Goal: Check status: Check status

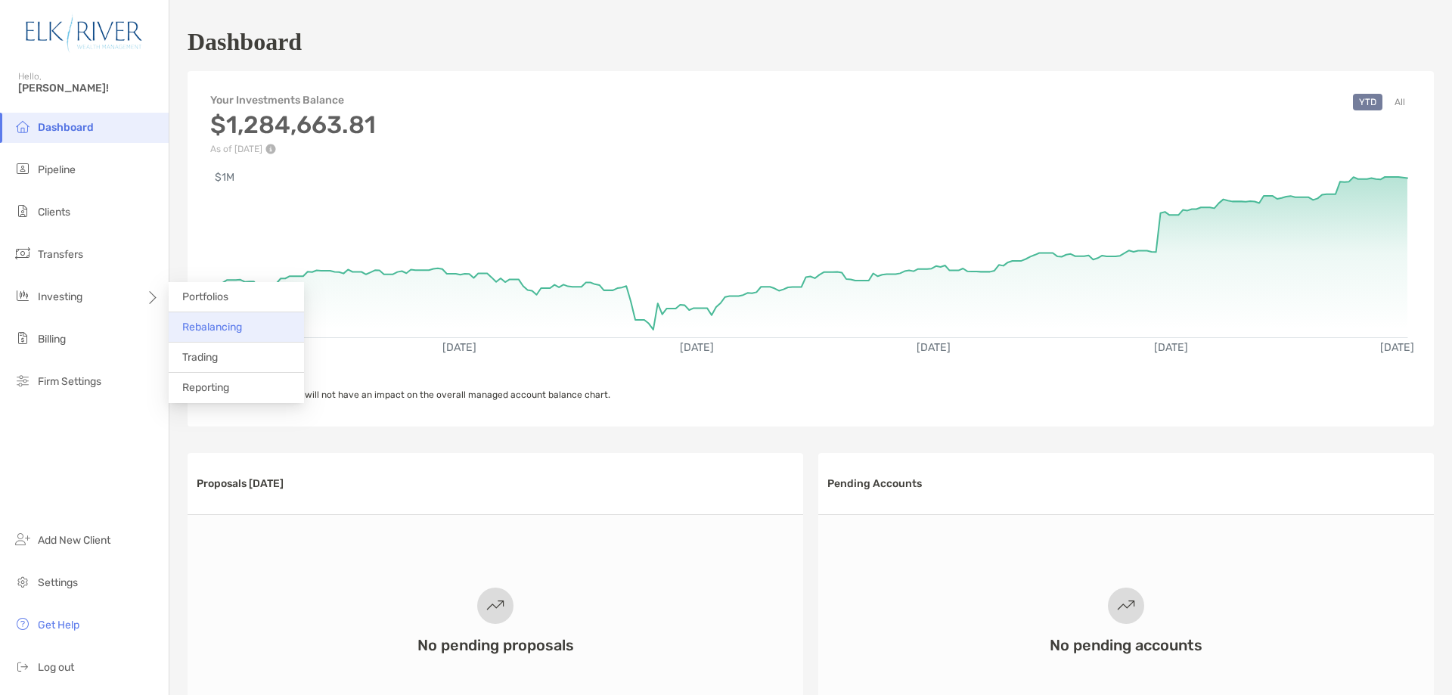
click at [236, 324] on span "Rebalancing" at bounding box center [212, 327] width 60 height 13
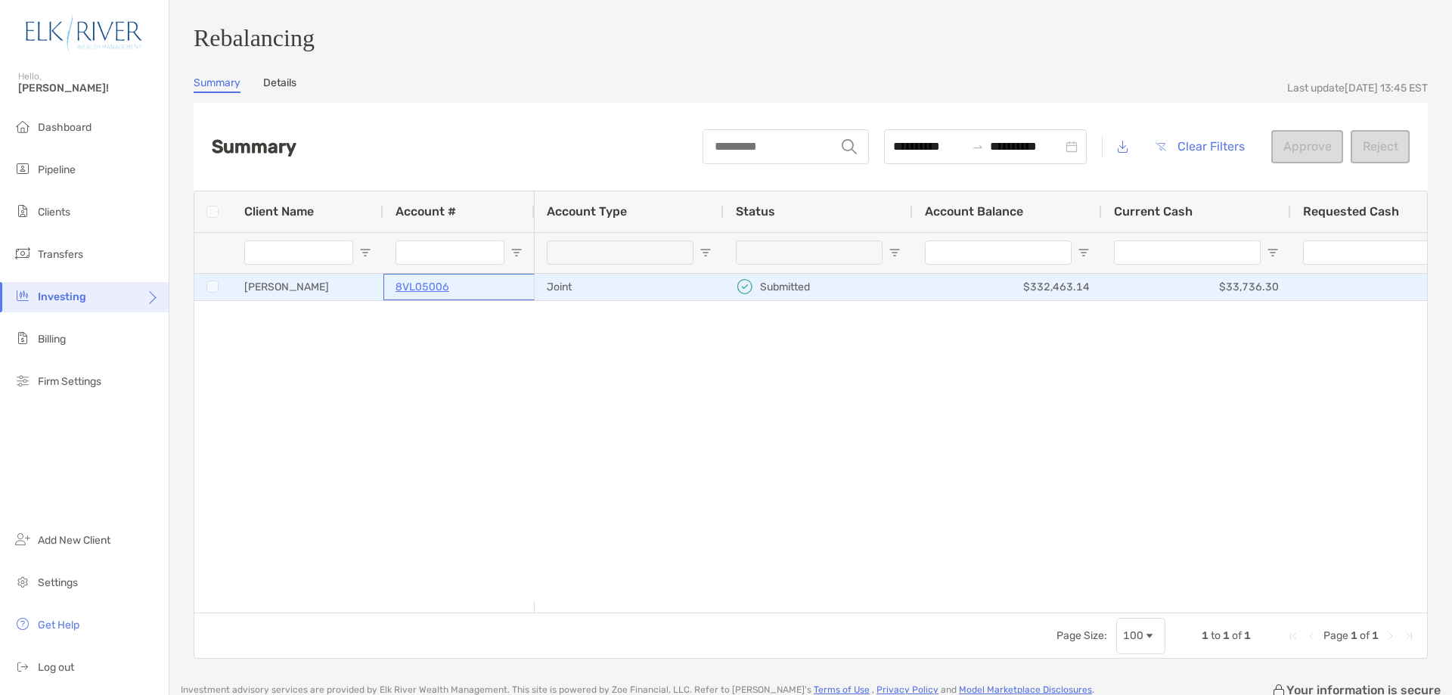
click at [432, 292] on p "8VL05006" at bounding box center [423, 287] width 54 height 19
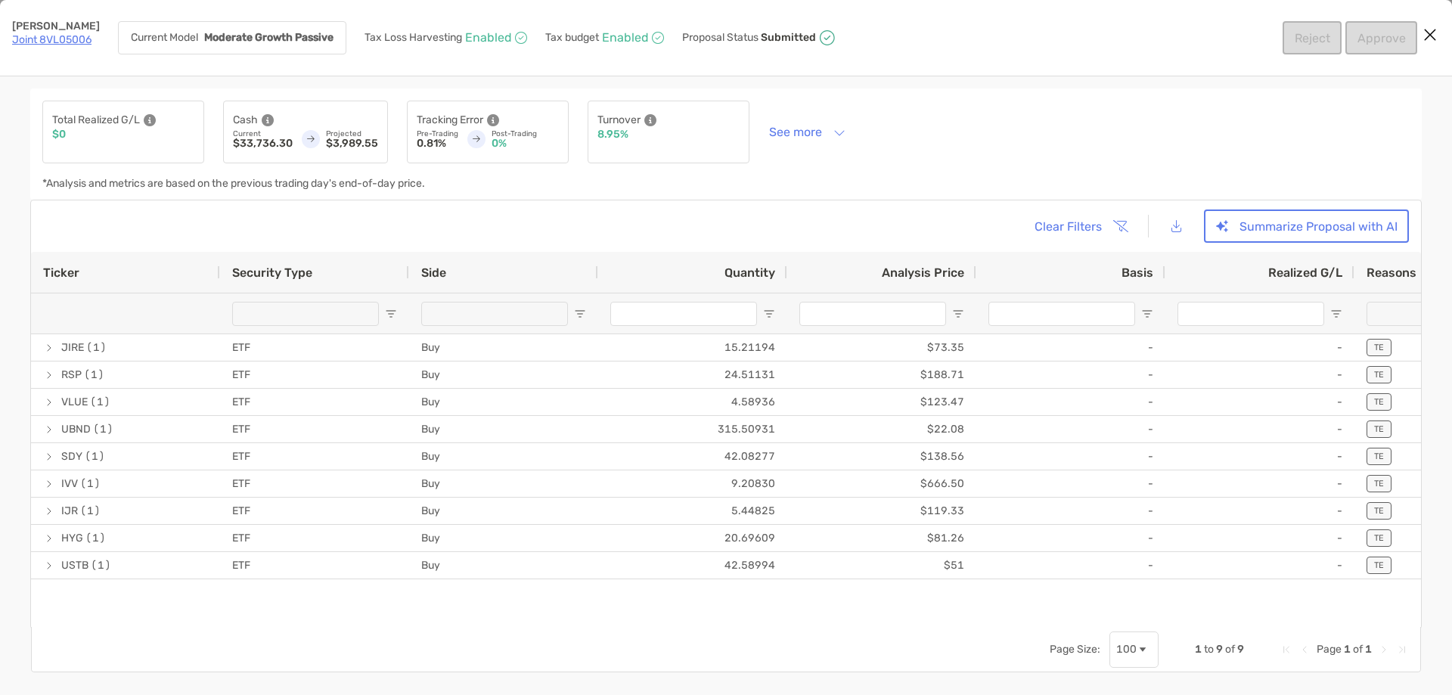
click at [37, 40] on link "Joint 8VL05006" at bounding box center [51, 39] width 79 height 13
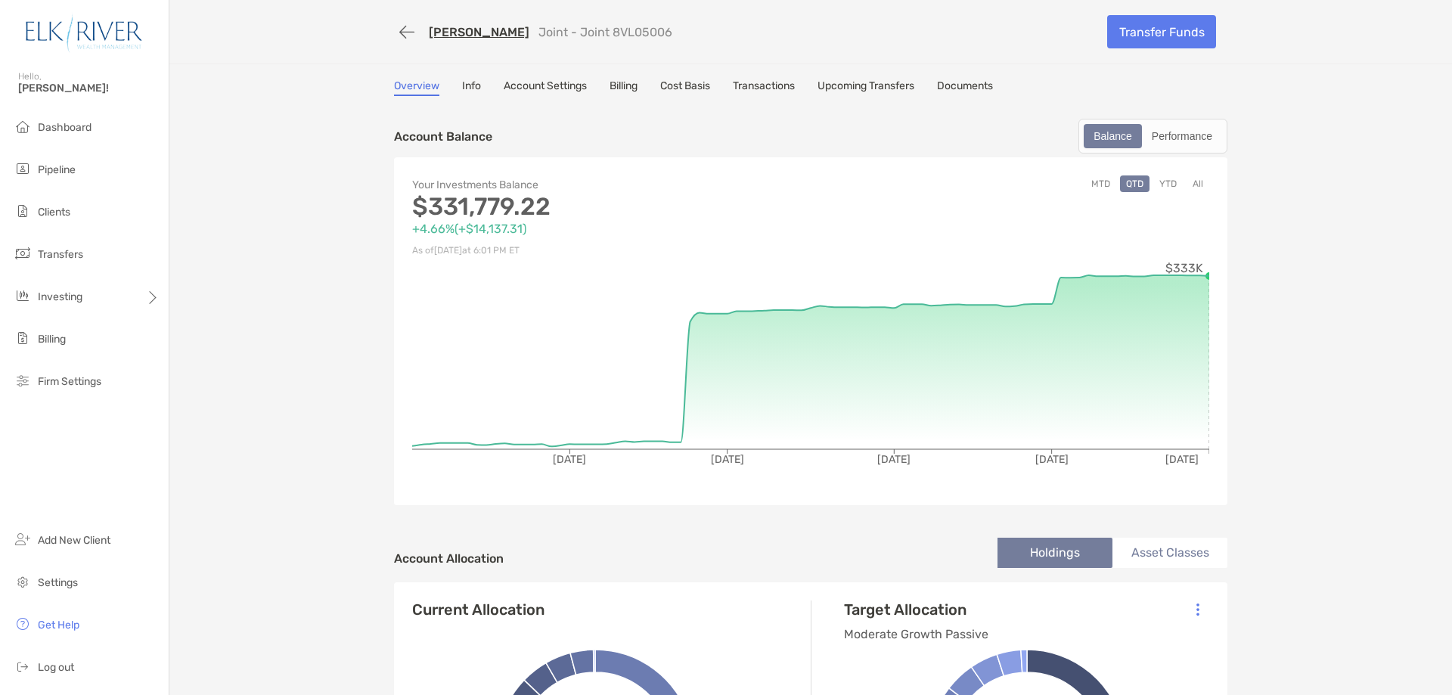
scroll to position [51, 0]
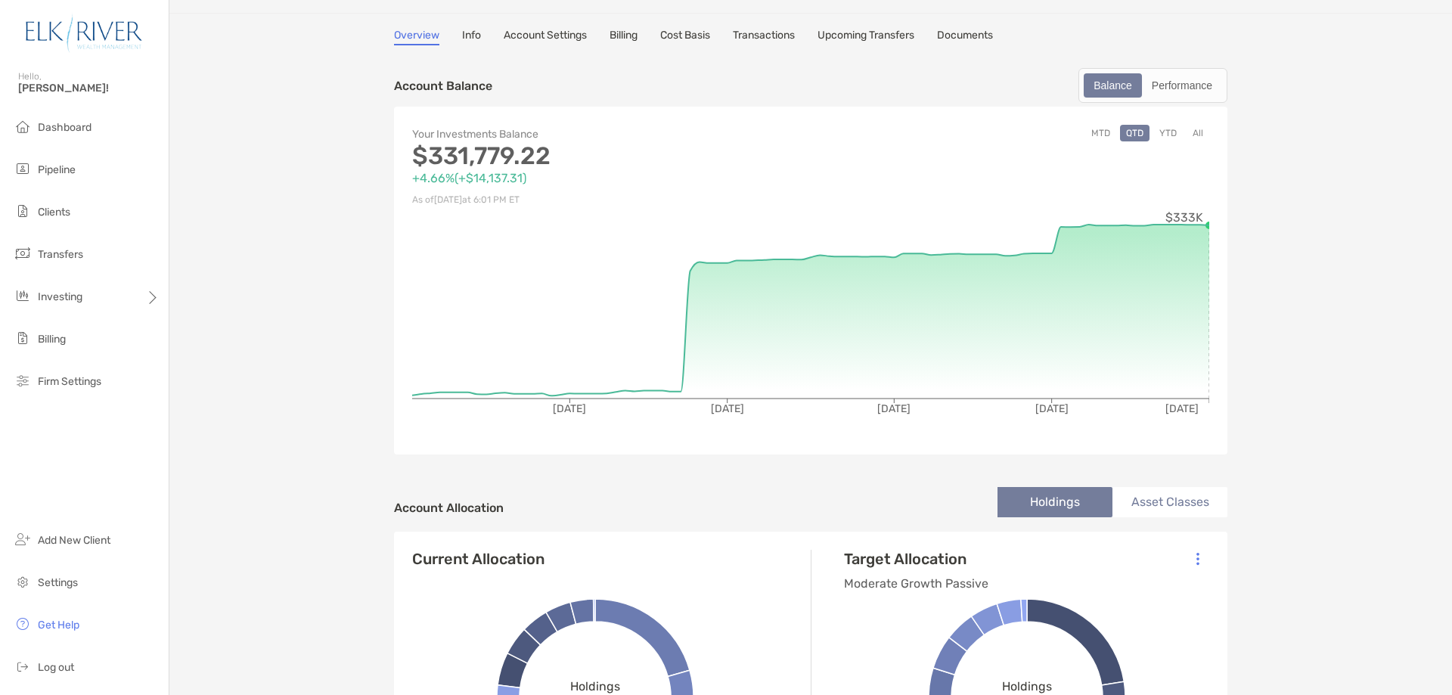
click at [1167, 135] on button "YTD" at bounding box center [1167, 133] width 29 height 17
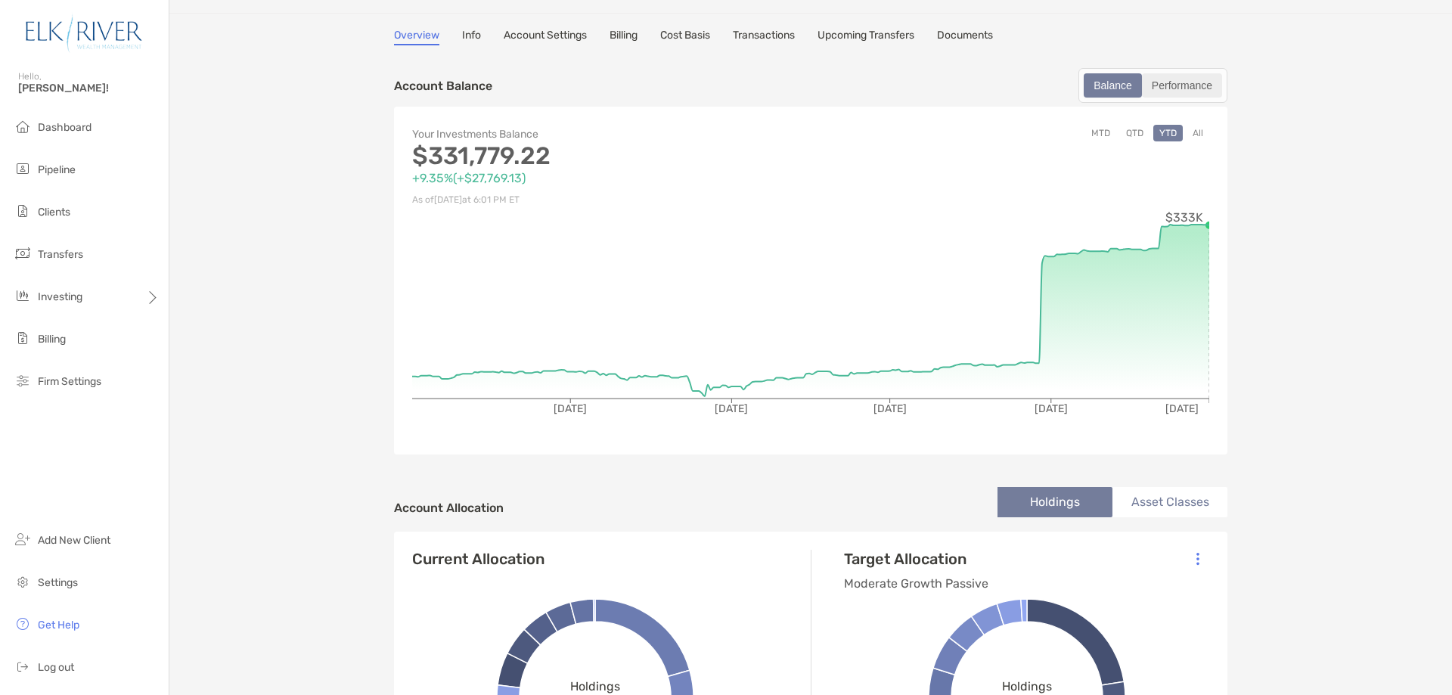
click at [1185, 92] on div "Performance" at bounding box center [1182, 85] width 77 height 21
